Goal: Task Accomplishment & Management: Use online tool/utility

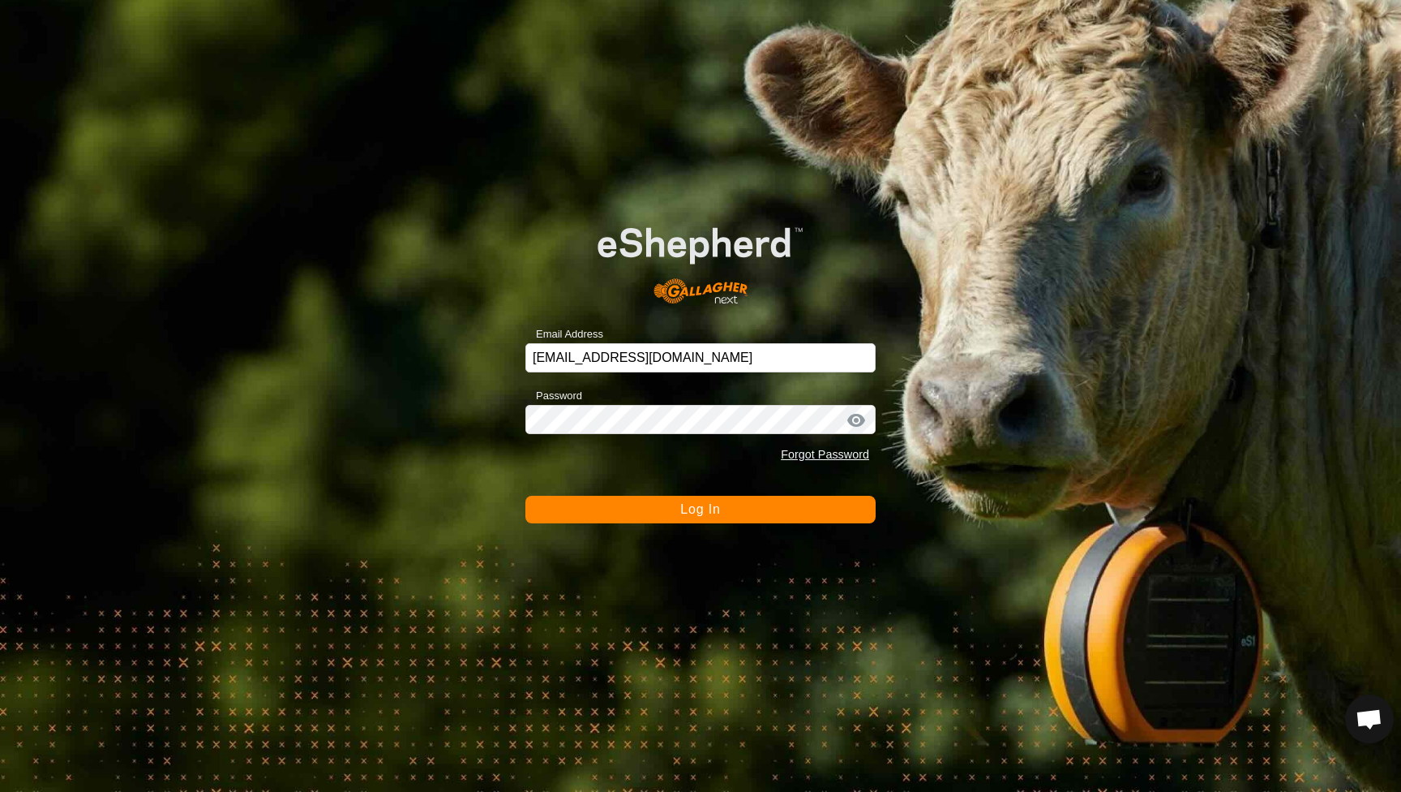
scroll to position [875, 0]
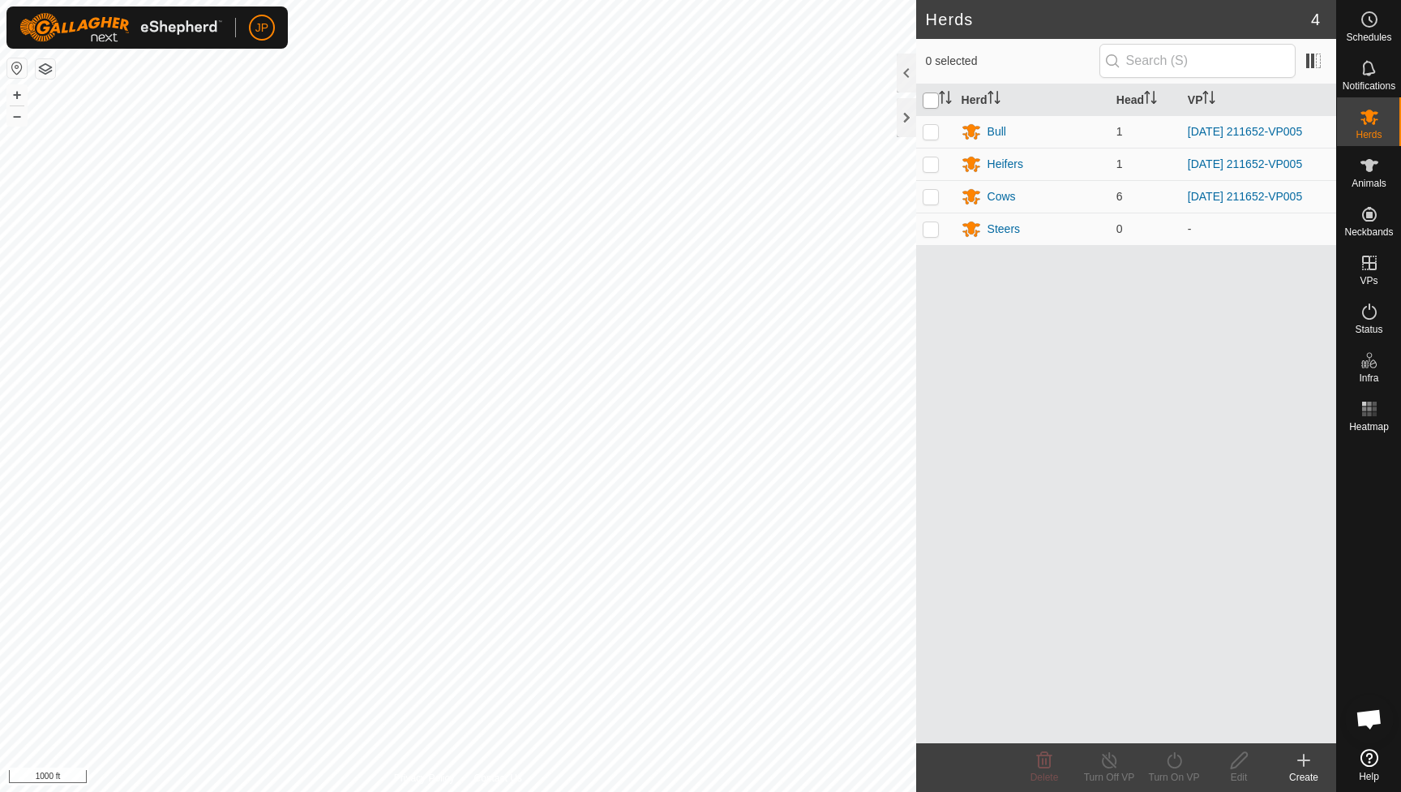
scroll to position [875, 0]
click at [934, 101] on input "checkbox" at bounding box center [931, 100] width 16 height 16
checkbox input "true"
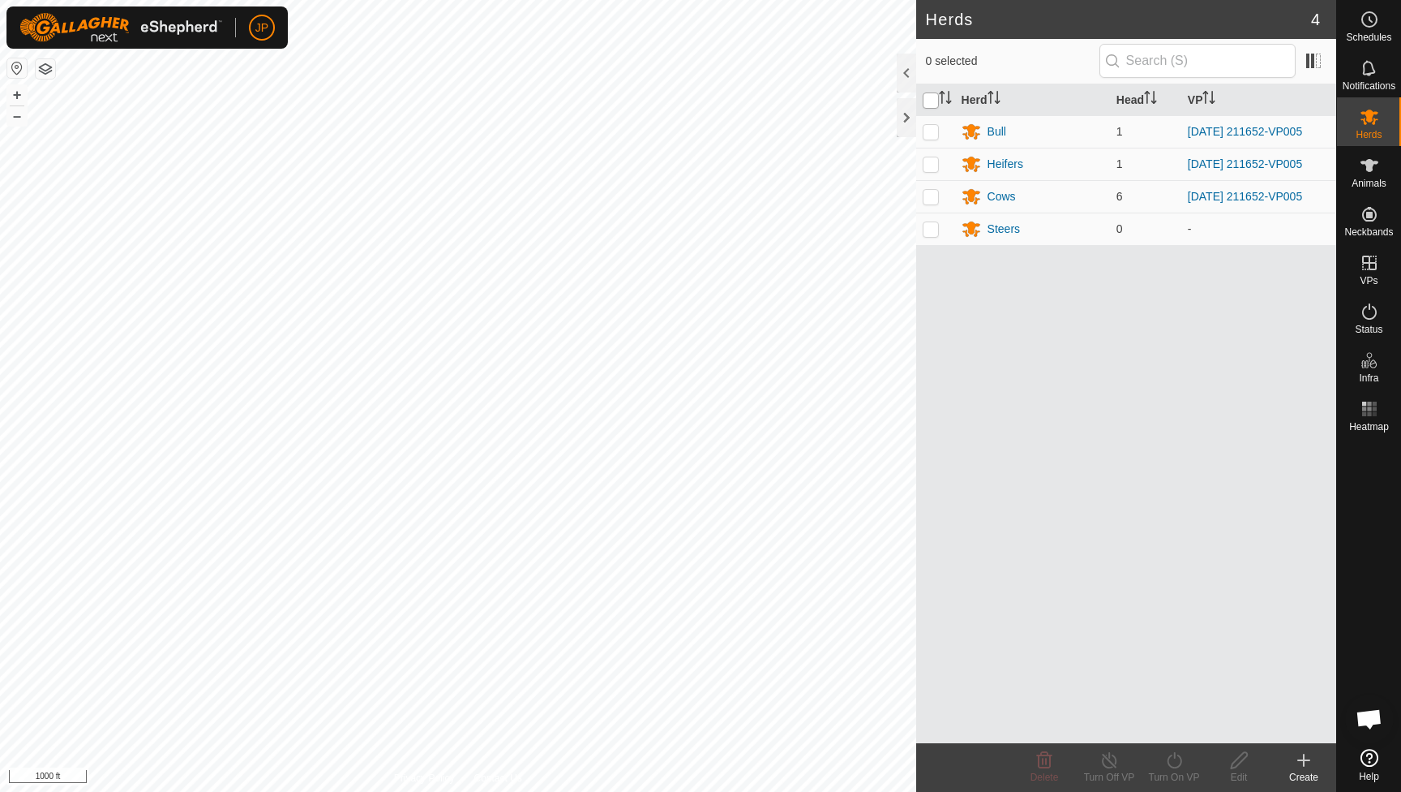
checkbox input "true"
drag, startPoint x: 1168, startPoint y: 761, endPoint x: 1168, endPoint y: 746, distance: 14.6
click at [1168, 761] on icon at bounding box center [1174, 760] width 15 height 16
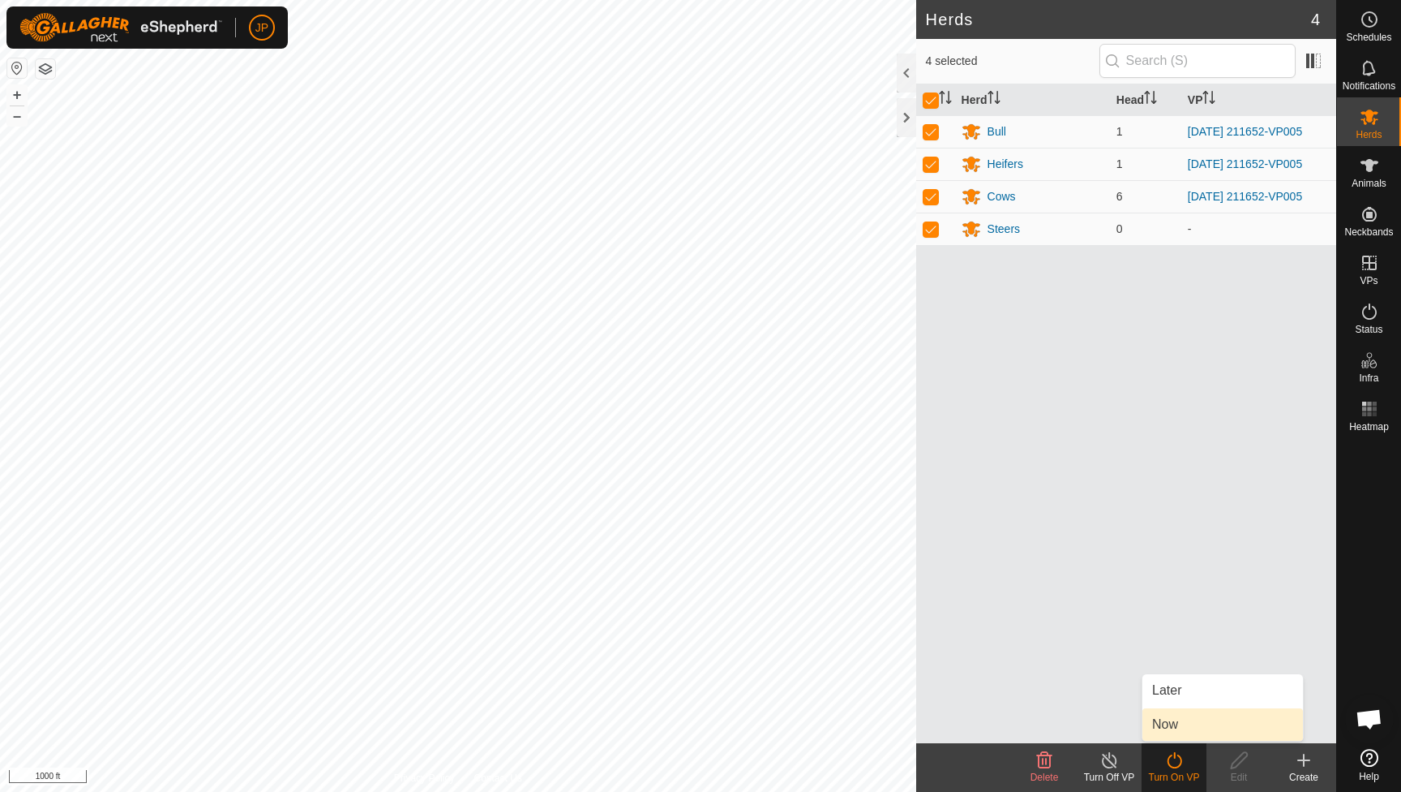
click at [1178, 716] on link "Now" at bounding box center [1223, 724] width 161 height 32
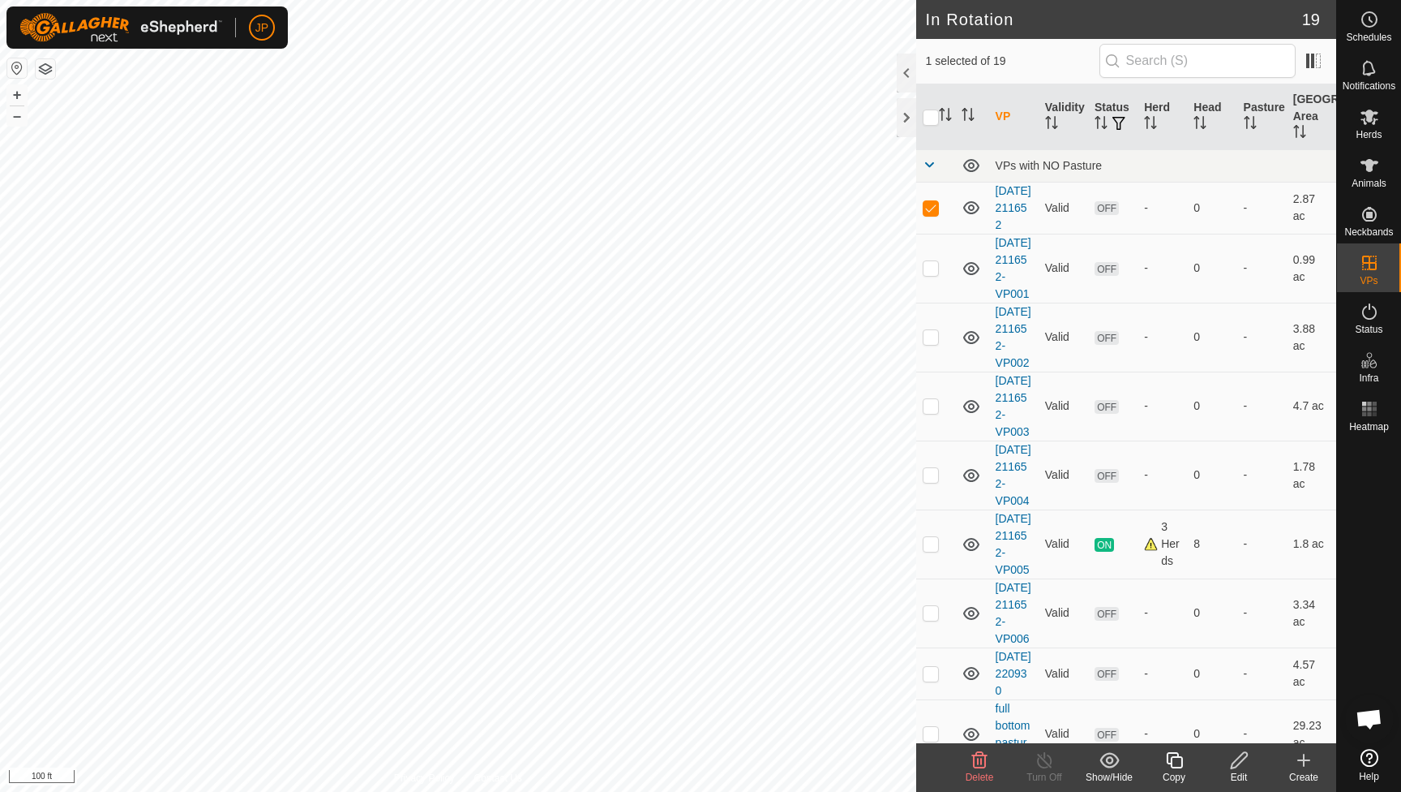
checkbox input "false"
checkbox input "true"
checkbox input "false"
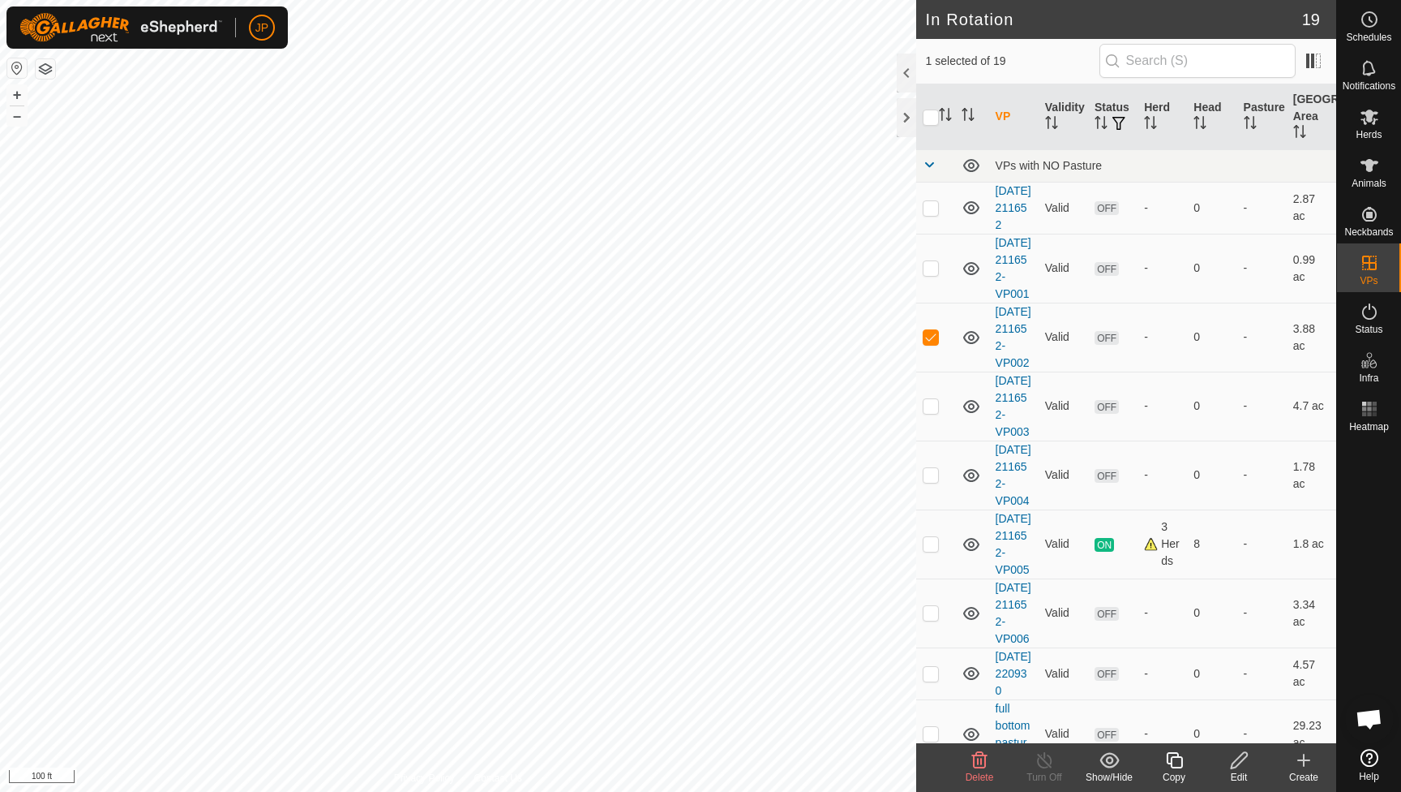
checkbox input "false"
checkbox input "true"
checkbox input "false"
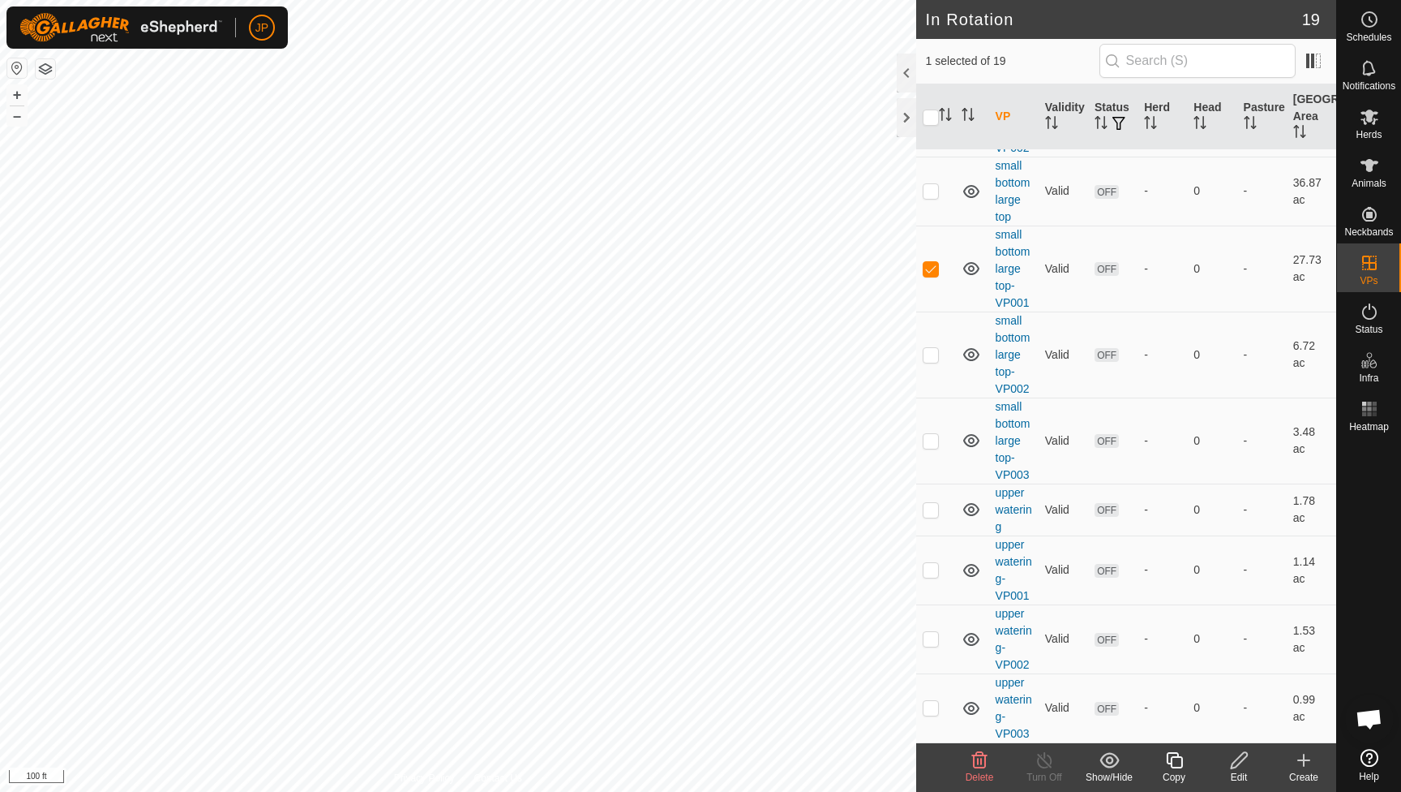
scroll to position [921, 0]
click at [1372, 140] on div "Herds" at bounding box center [1369, 121] width 64 height 49
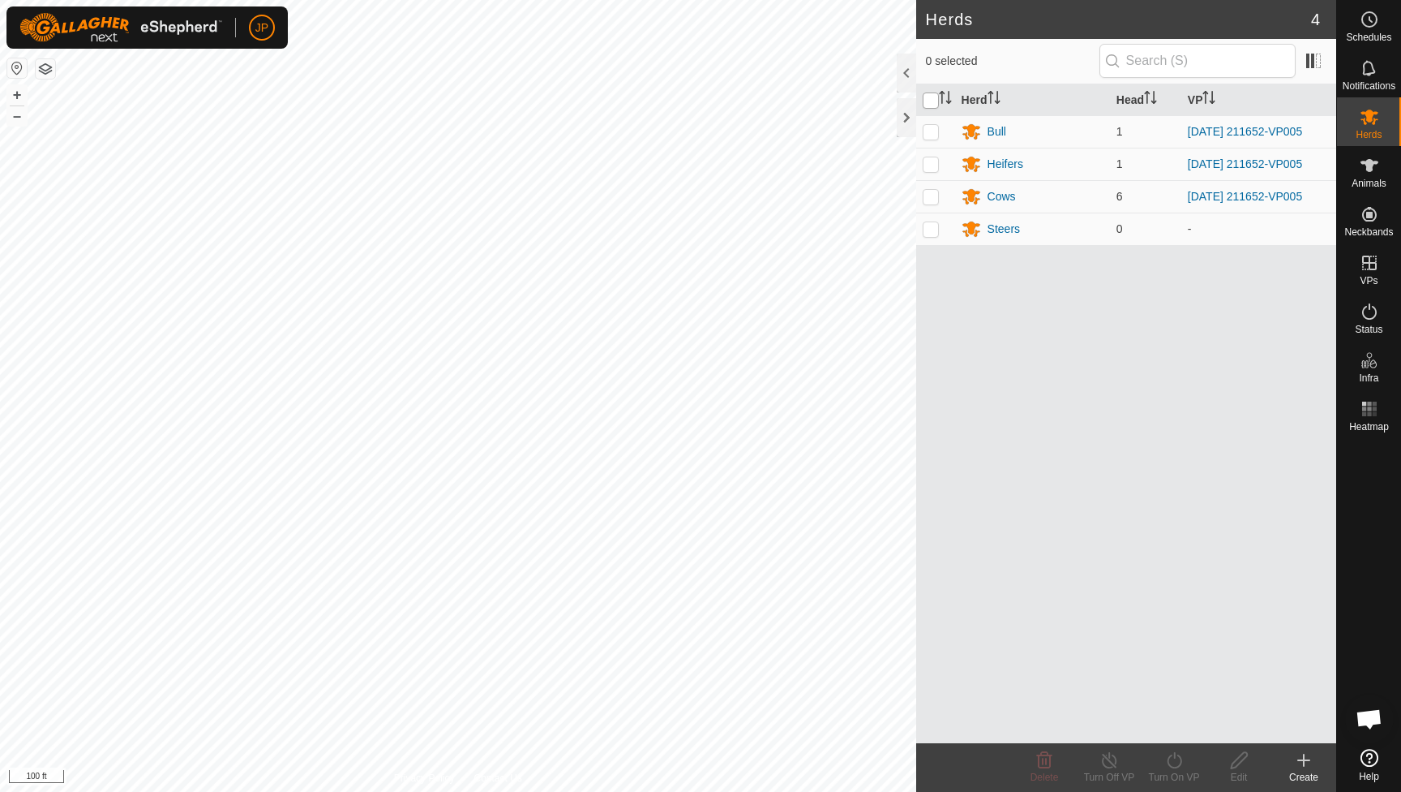
click at [933, 102] on input "checkbox" at bounding box center [931, 100] width 16 height 16
checkbox input "true"
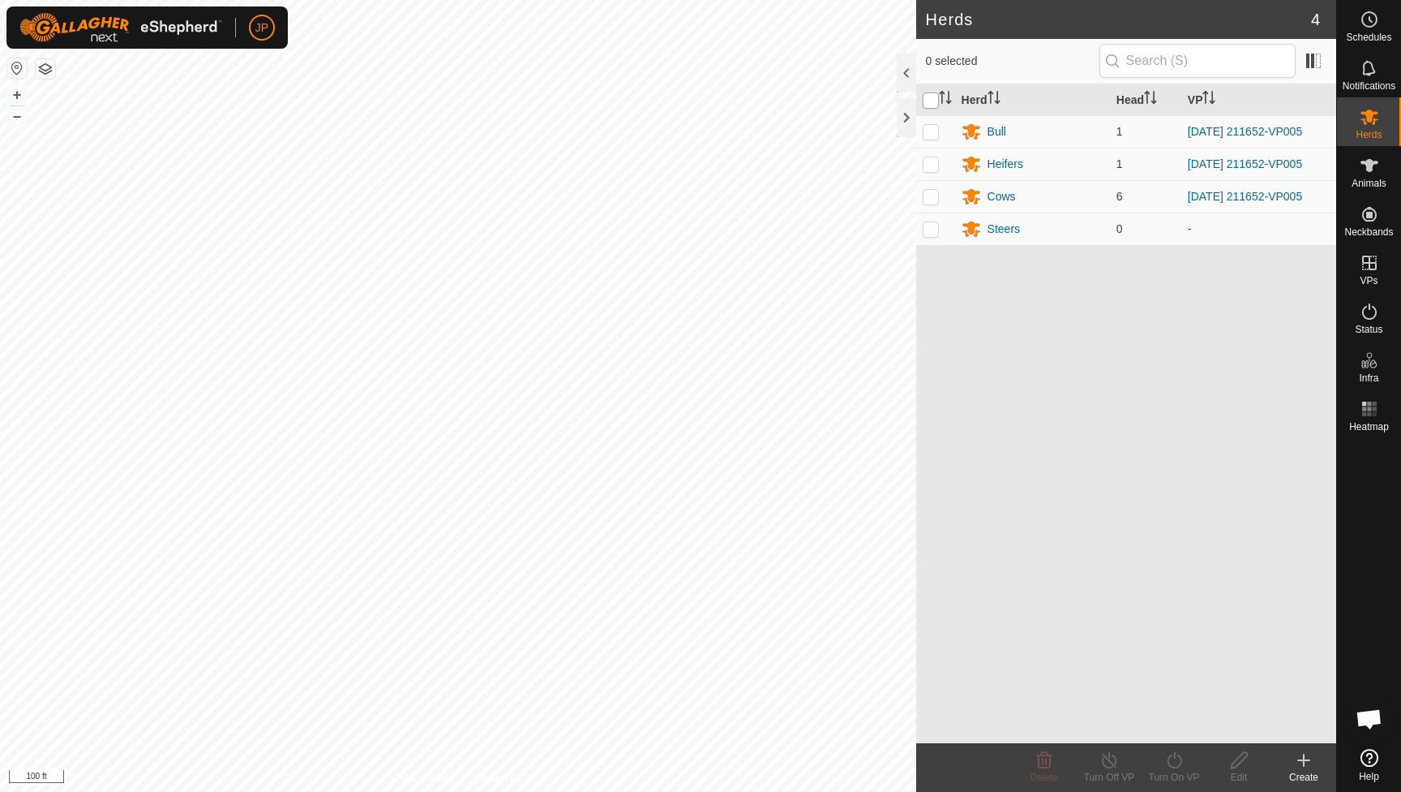
checkbox input "true"
click at [1172, 764] on icon at bounding box center [1175, 759] width 20 height 19
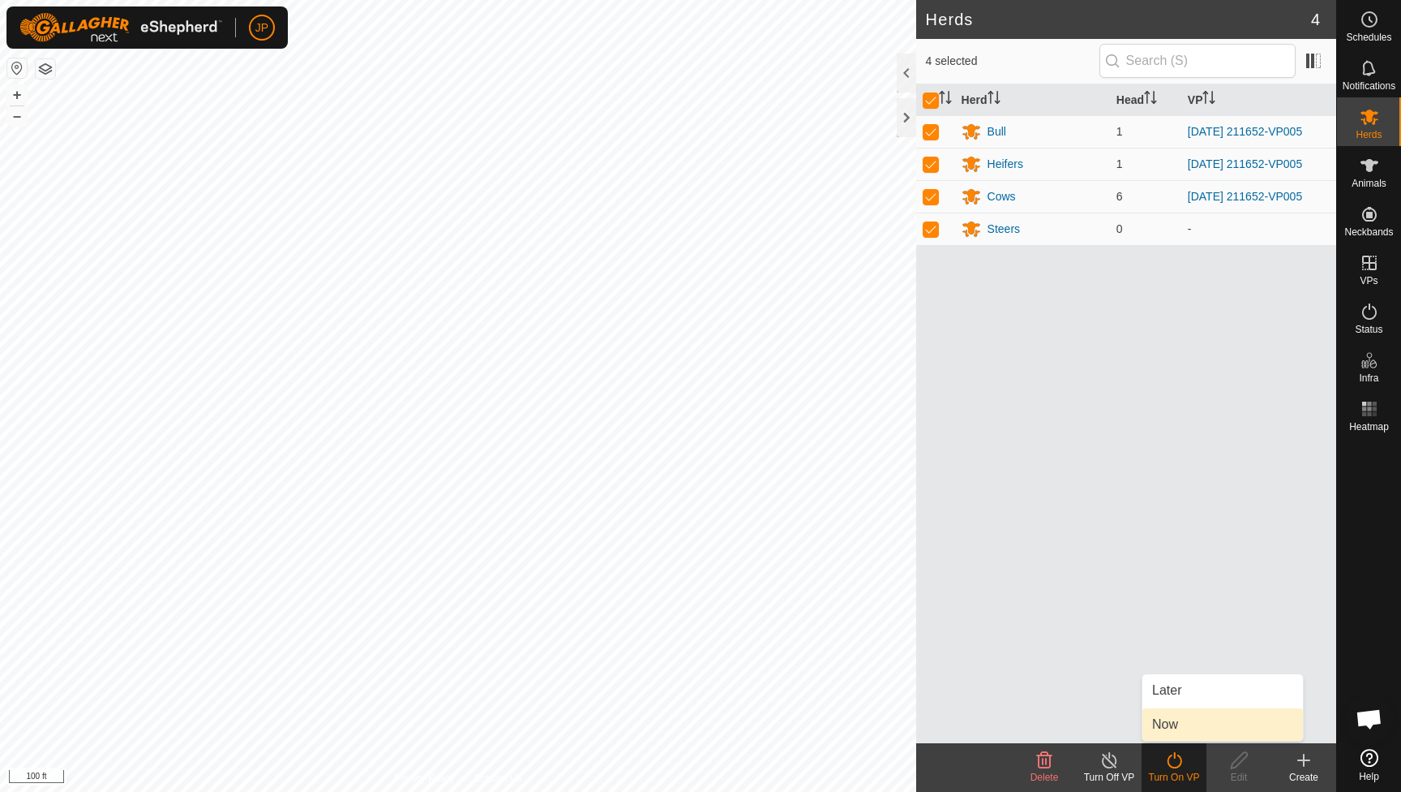
click at [1175, 727] on link "Now" at bounding box center [1223, 724] width 161 height 32
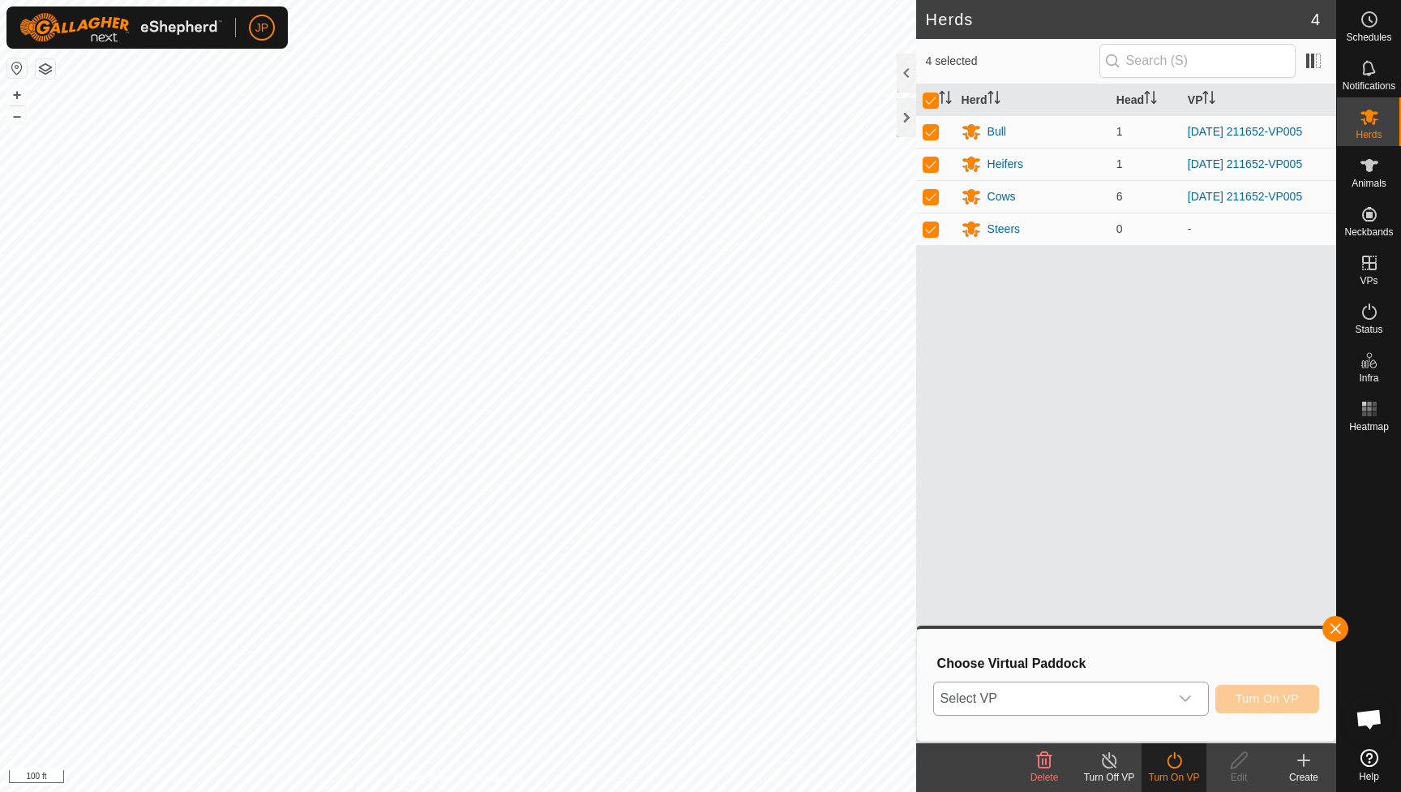
click at [1165, 691] on span "Select VP" at bounding box center [1051, 698] width 235 height 32
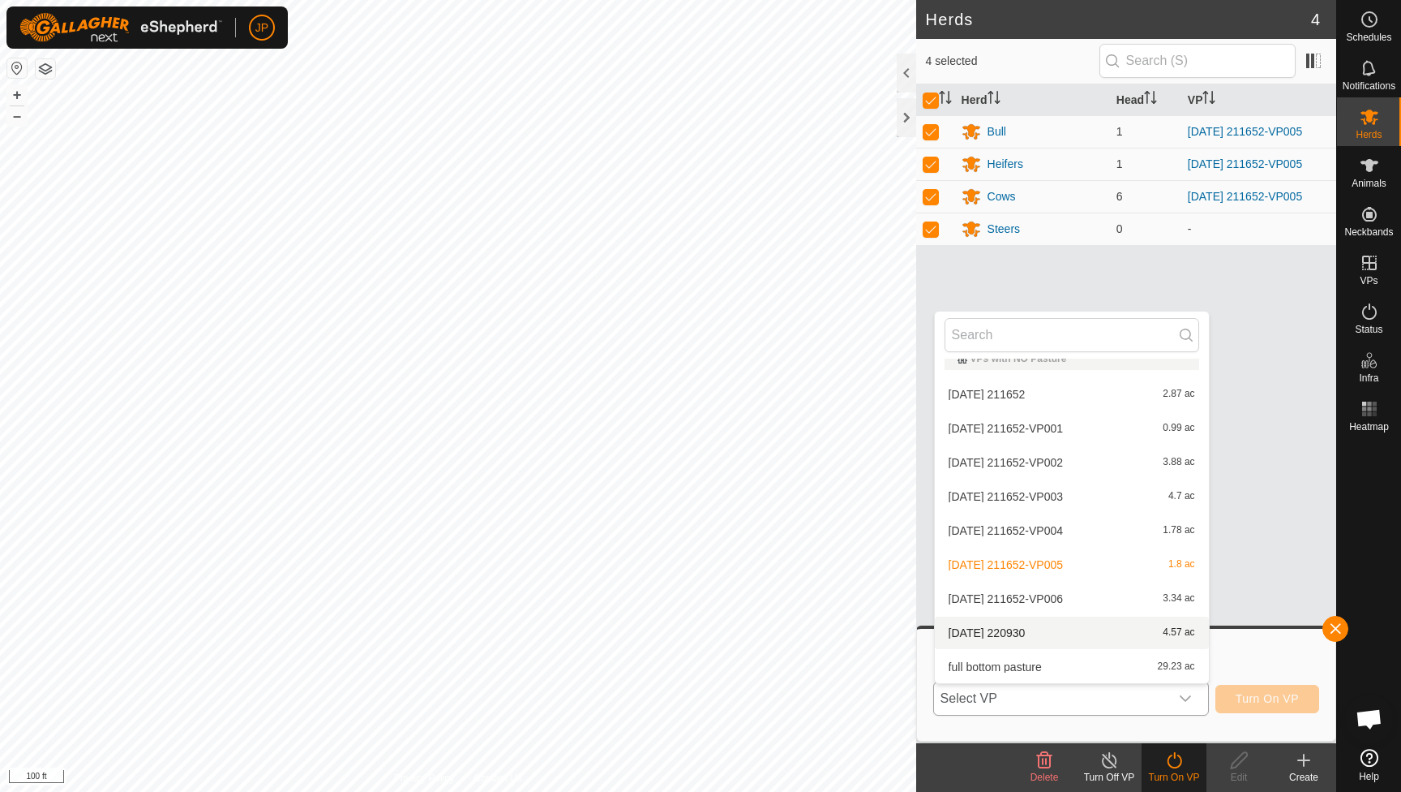
scroll to position [358, 0]
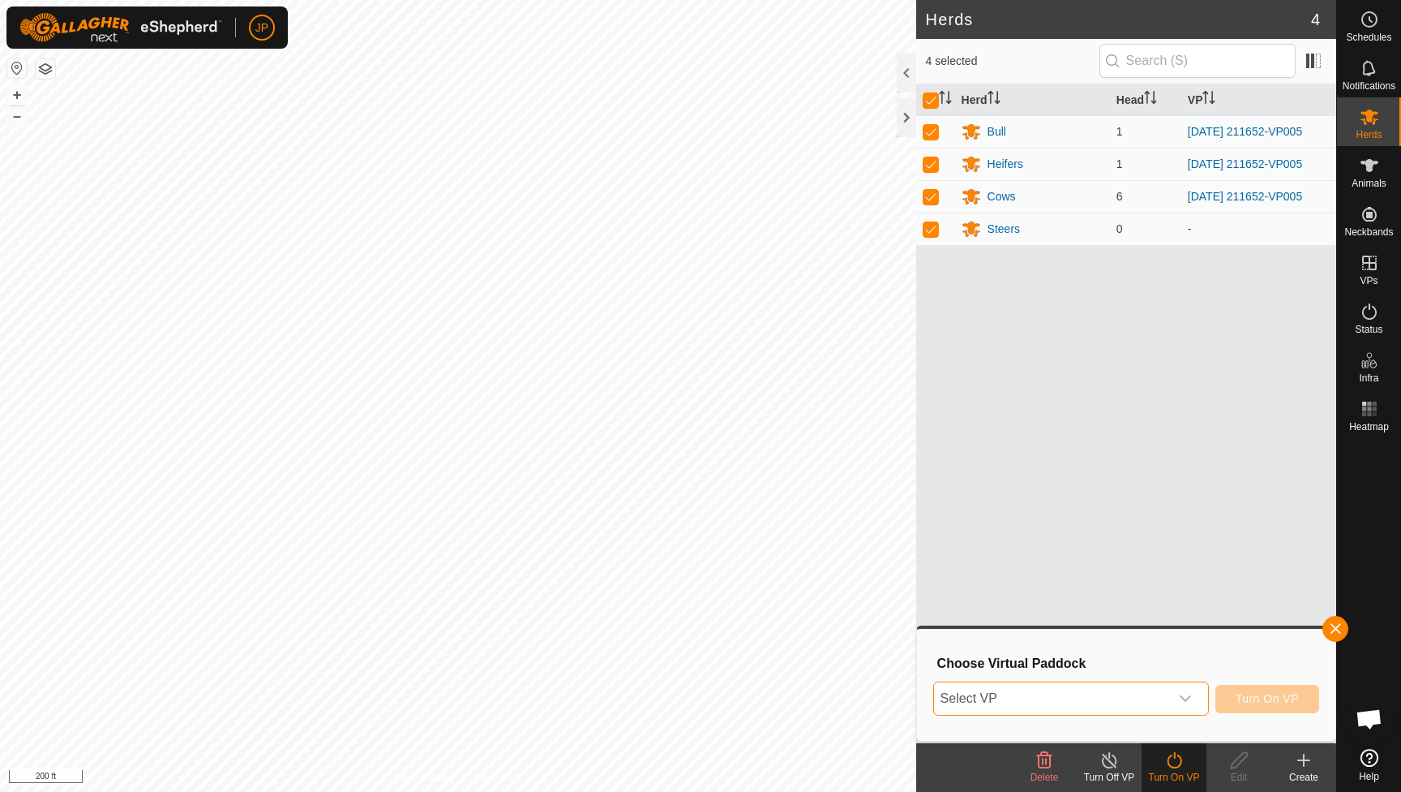
click at [1021, 693] on span "Select VP" at bounding box center [1051, 698] width 235 height 32
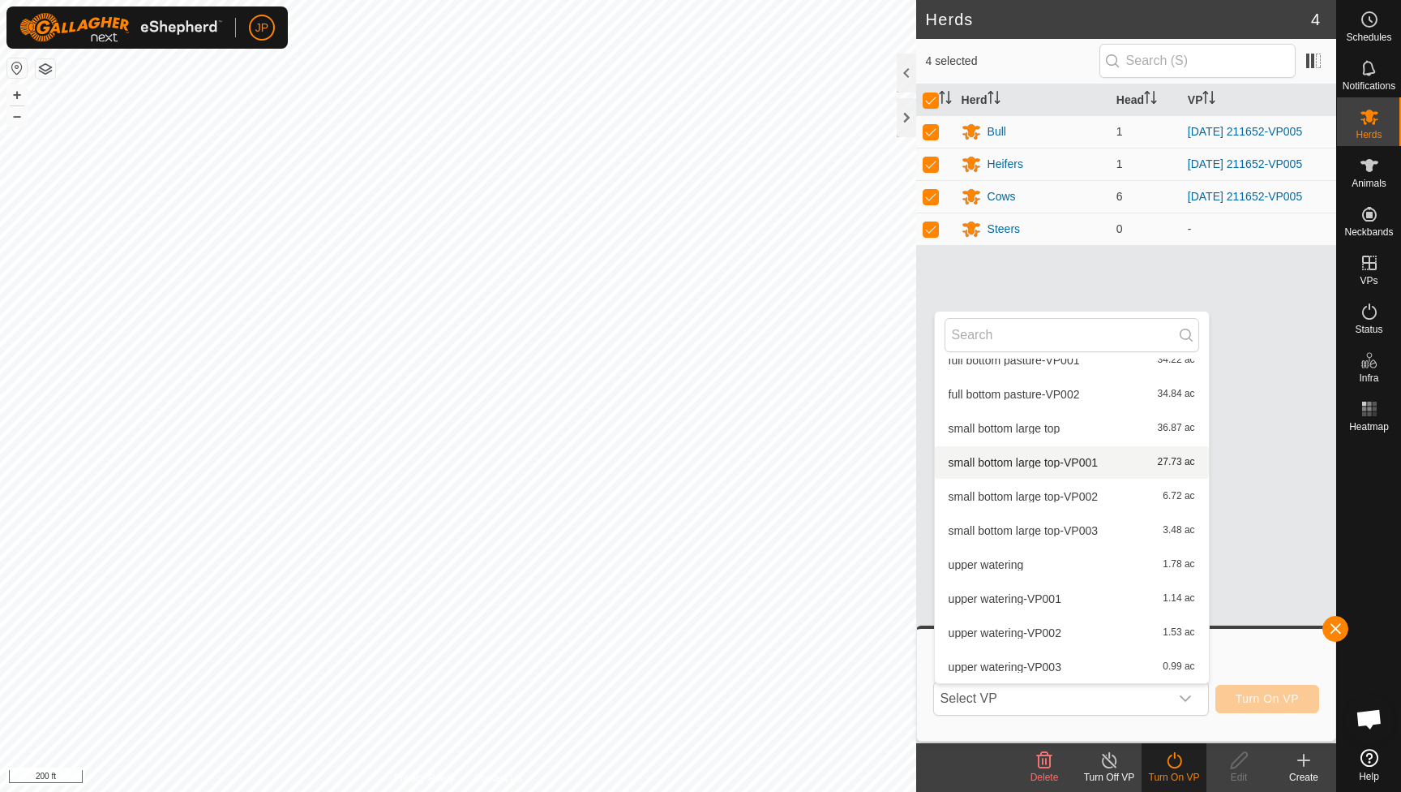
click at [1065, 461] on li "small bottom large top-VP001 27.73 ac" at bounding box center [1072, 462] width 274 height 32
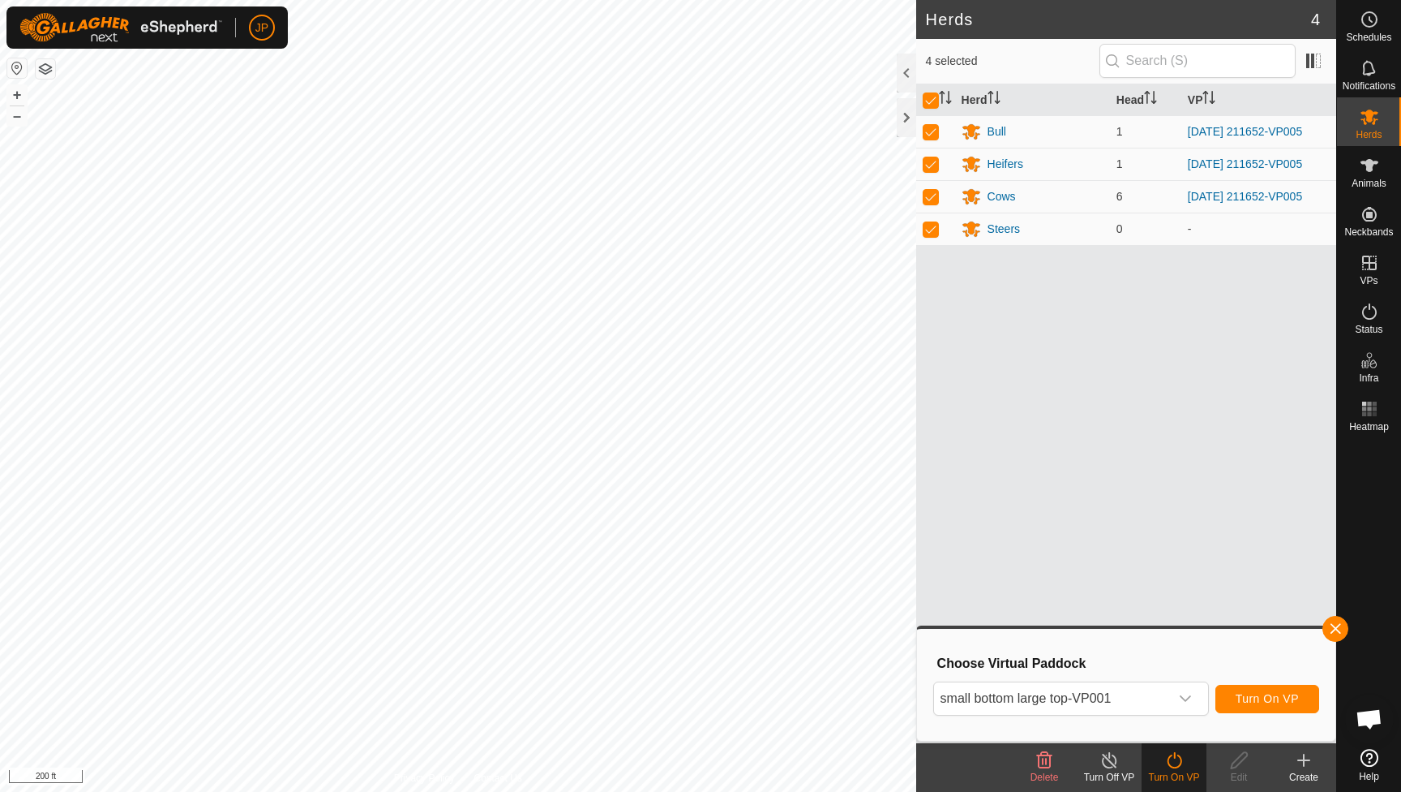
click at [1259, 698] on span "Turn On VP" at bounding box center [1267, 698] width 63 height 13
